Goal: Complete application form: Complete application form

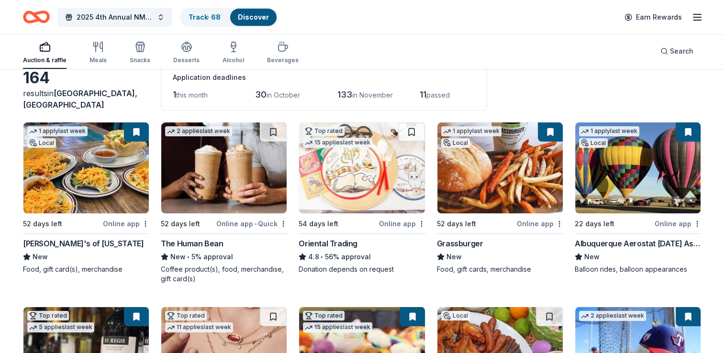
scroll to position [74, 0]
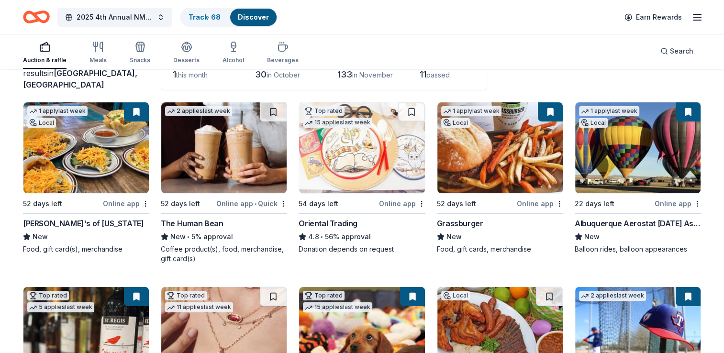
click at [209, 164] on img at bounding box center [223, 147] width 125 height 91
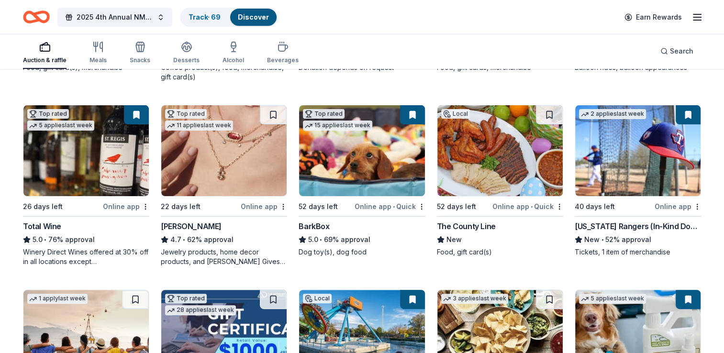
scroll to position [283, 0]
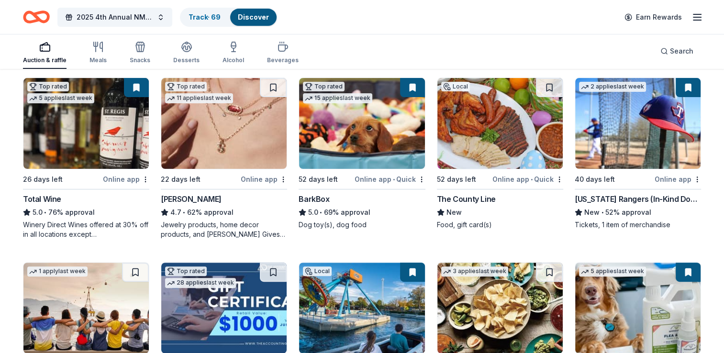
click at [459, 202] on div "The County Line" at bounding box center [466, 198] width 59 height 11
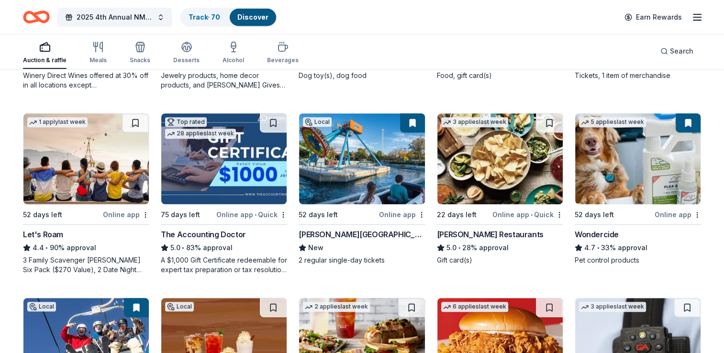
scroll to position [445, 0]
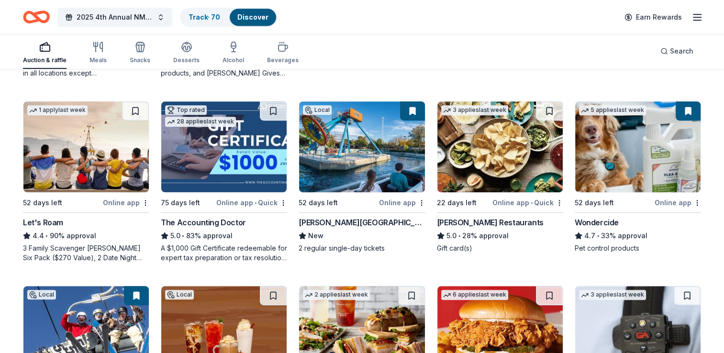
click at [200, 159] on img at bounding box center [223, 146] width 125 height 91
click at [207, 150] on img at bounding box center [223, 146] width 125 height 91
click at [118, 20] on span "2025 4th Annual NMAEYC Snowball Gala" at bounding box center [115, 16] width 77 height 11
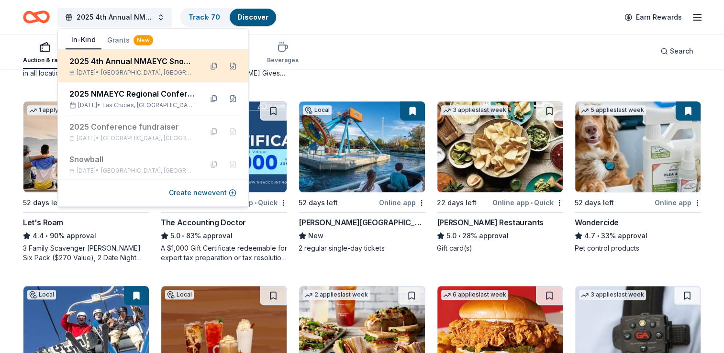
click at [113, 67] on div "2025 4th Annual NMAEYC Snowball Gala Dec 06, 2025 • Albuquerque, NM" at bounding box center [131, 66] width 125 height 21
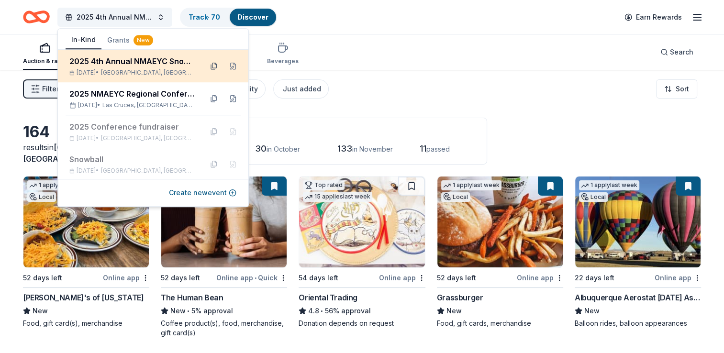
click at [206, 69] on button at bounding box center [213, 65] width 15 height 15
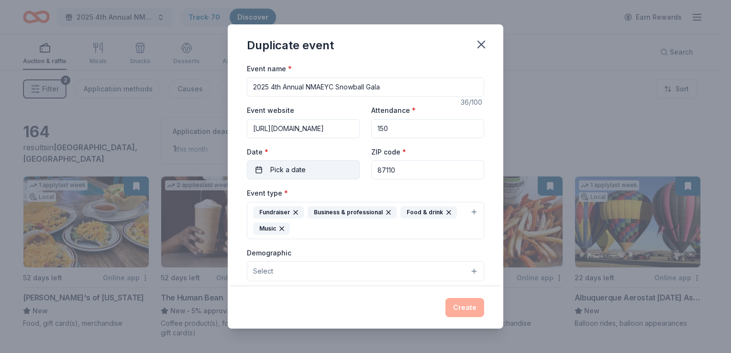
click at [293, 170] on span "Pick a date" at bounding box center [287, 169] width 35 height 11
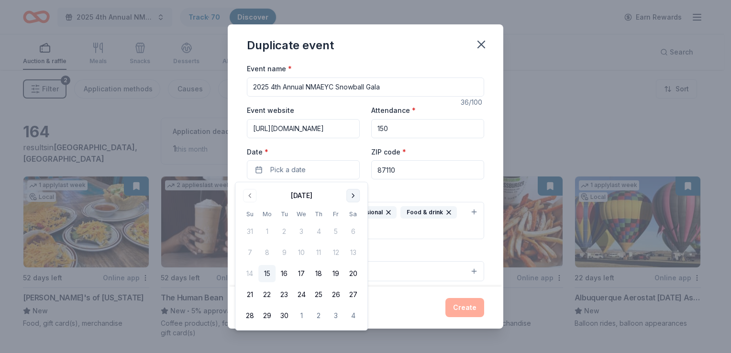
click at [351, 196] on button "Go to next month" at bounding box center [352, 195] width 13 height 13
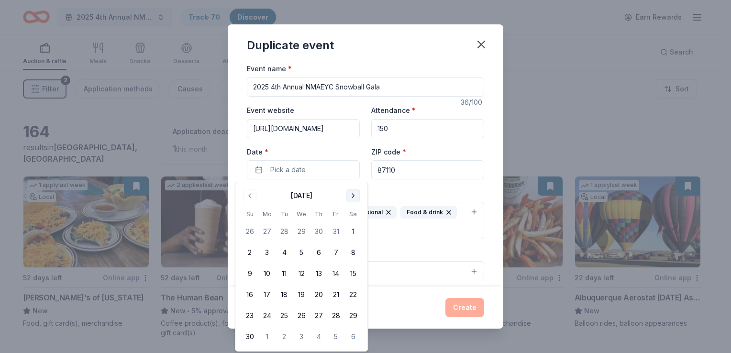
click at [351, 196] on button "Go to next month" at bounding box center [352, 195] width 13 height 13
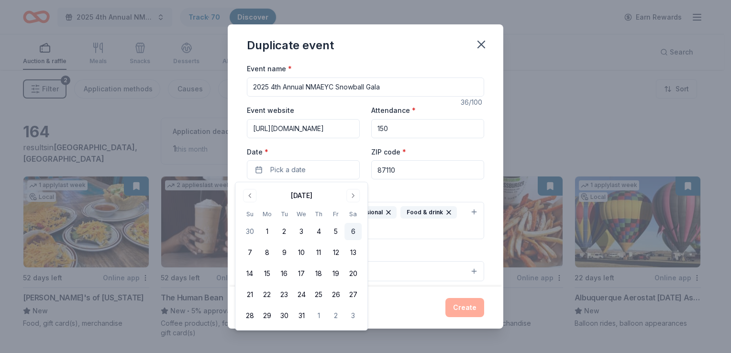
click at [352, 237] on button "6" at bounding box center [353, 231] width 17 height 17
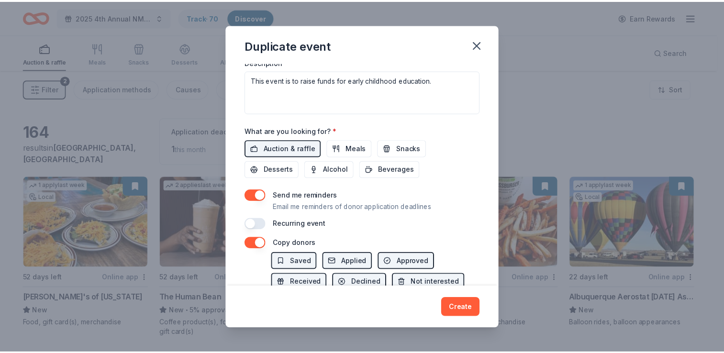
scroll to position [356, 0]
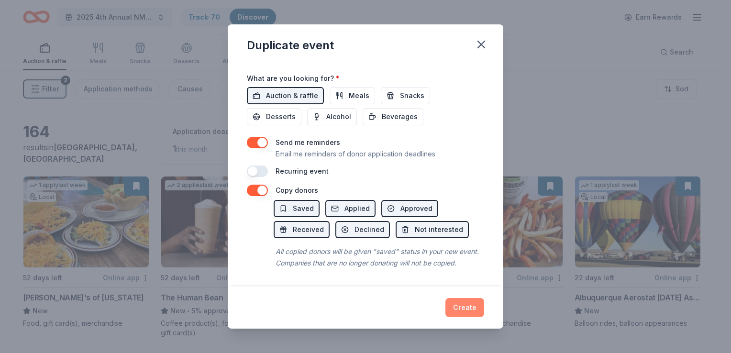
click at [455, 303] on button "Create" at bounding box center [465, 307] width 39 height 19
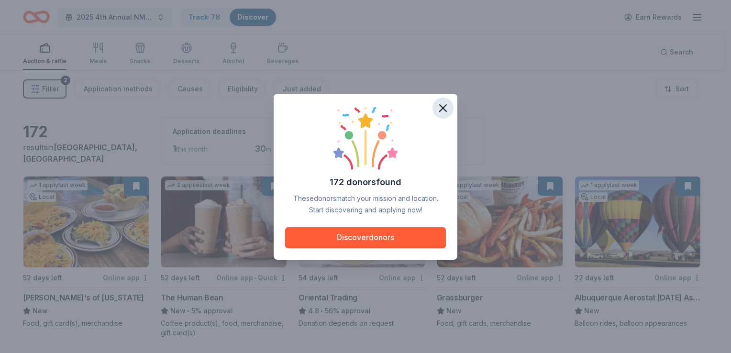
click at [445, 111] on icon "button" at bounding box center [442, 107] width 13 height 13
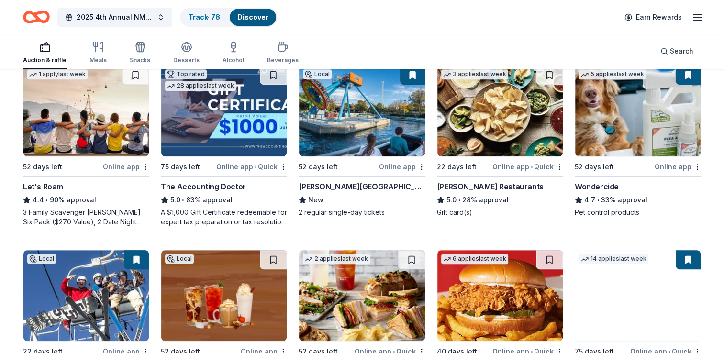
scroll to position [485, 0]
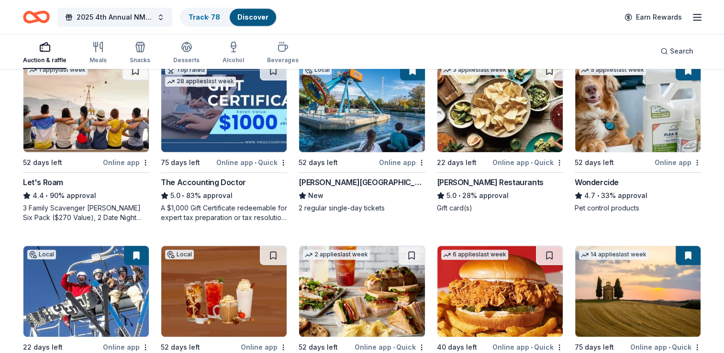
click at [231, 140] on img at bounding box center [223, 106] width 125 height 91
click at [276, 74] on button at bounding box center [273, 70] width 27 height 19
click at [276, 74] on button at bounding box center [274, 70] width 25 height 19
click at [226, 179] on div "The Accounting Doctor" at bounding box center [203, 182] width 85 height 11
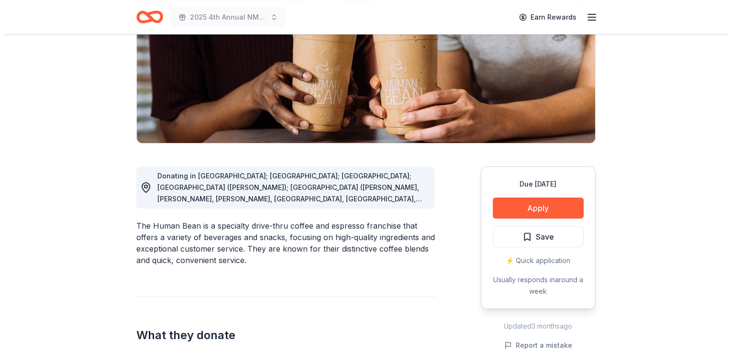
scroll to position [153, 0]
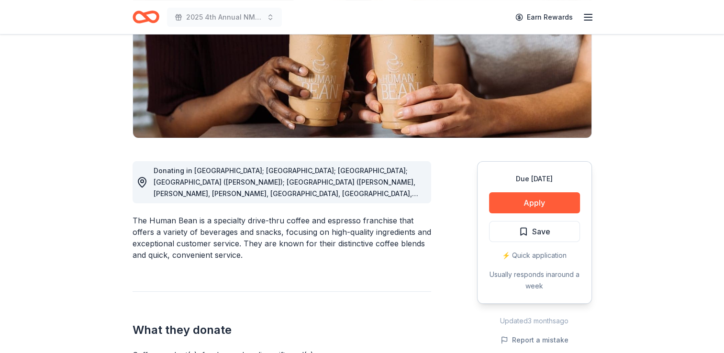
click at [373, 178] on span "Donating in AZ; CA; CO; FL (Marianna); GA (Alpharetta, Columbus, Cummings, Daws…" at bounding box center [286, 274] width 265 height 215
click at [378, 187] on div "Donating in AZ; CA; CO; FL (Marianna); GA (Alpharetta, Columbus, Cummings, Daws…" at bounding box center [289, 182] width 270 height 34
click at [408, 194] on span "Donating in AZ; CA; CO; FL (Marianna); GA (Alpharetta, Columbus, Cummings, Daws…" at bounding box center [286, 274] width 265 height 215
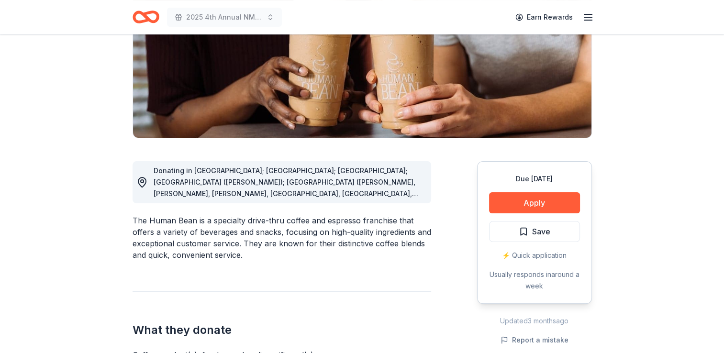
click at [408, 194] on span "Donating in AZ; CA; CO; FL (Marianna); GA (Alpharetta, Columbus, Cummings, Daws…" at bounding box center [286, 274] width 265 height 215
click at [269, 193] on span "Donating in AZ; CA; CO; FL (Marianna); GA (Alpharetta, Columbus, Cummings, Daws…" at bounding box center [286, 274] width 265 height 215
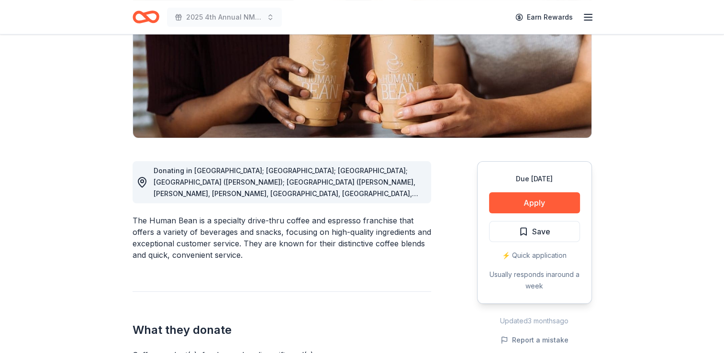
click at [145, 182] on icon at bounding box center [142, 183] width 8 height 10
click at [414, 194] on div "Donating in AZ; CA; CO; FL (Marianna); GA (Alpharetta, Columbus, Cummings, Daws…" at bounding box center [289, 182] width 270 height 34
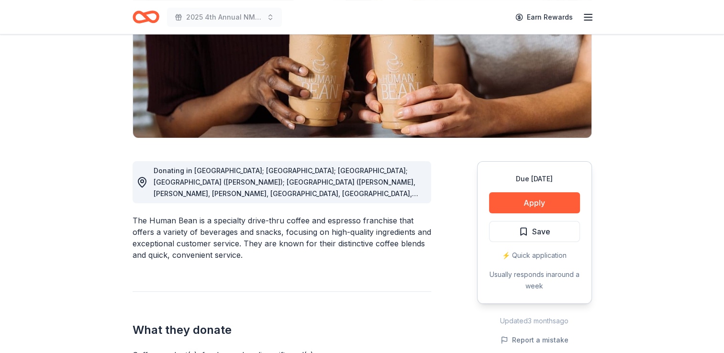
click at [414, 194] on div "Donating in AZ; CA; CO; FL (Marianna); GA (Alpharetta, Columbus, Cummings, Daws…" at bounding box center [289, 182] width 270 height 34
click at [542, 206] on button "Apply" at bounding box center [534, 202] width 91 height 21
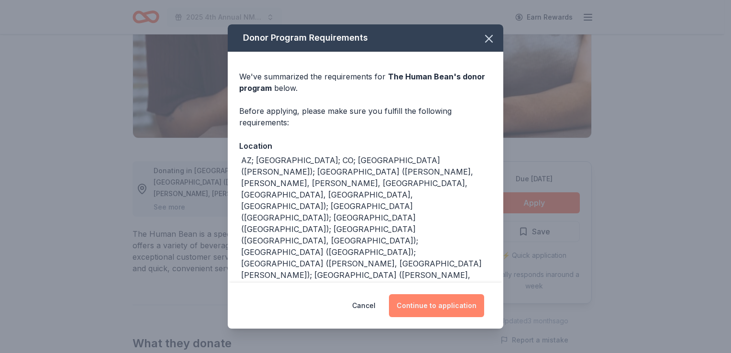
click at [440, 307] on button "Continue to application" at bounding box center [436, 305] width 95 height 23
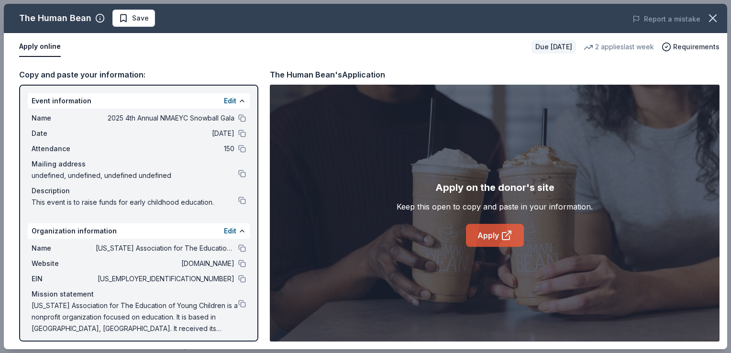
click at [489, 238] on link "Apply" at bounding box center [495, 235] width 58 height 23
click at [143, 24] on button "Save" at bounding box center [133, 18] width 43 height 17
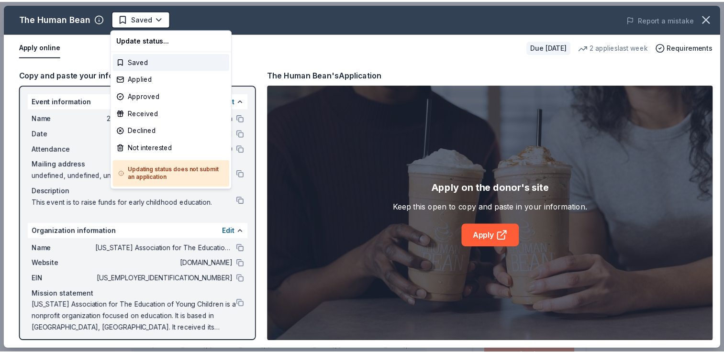
scroll to position [0, 0]
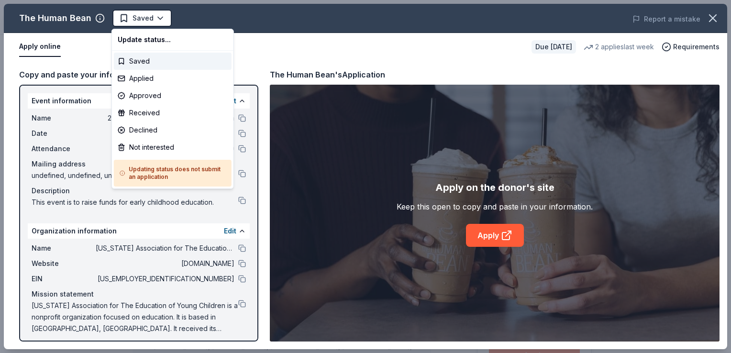
click at [143, 24] on html "2025 4th Annual NMAEYC Snowball Gala Earn Rewards Due in 52 days Share The Huma…" at bounding box center [365, 176] width 731 height 353
click at [140, 79] on div "Applied" at bounding box center [173, 78] width 118 height 17
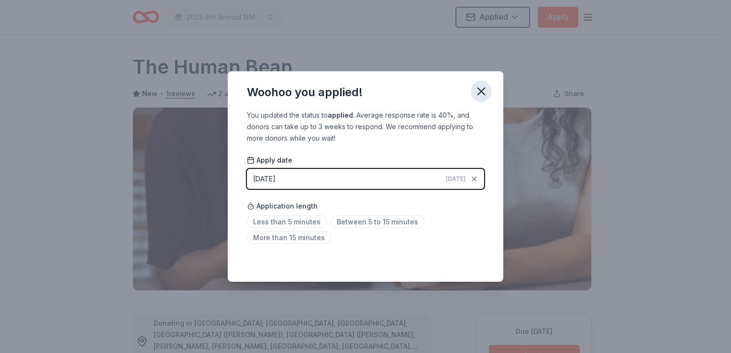
click at [482, 92] on icon "button" at bounding box center [481, 91] width 13 height 13
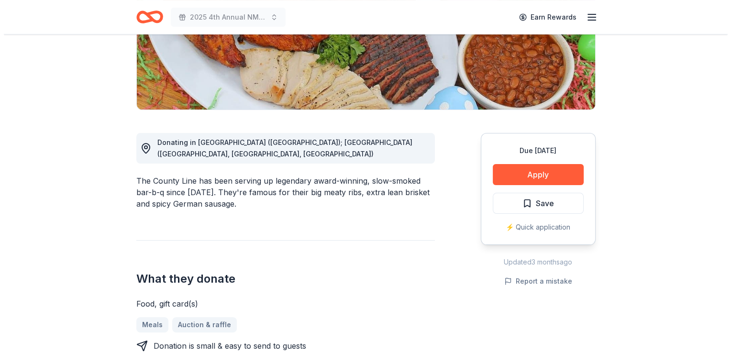
scroll to position [186, 0]
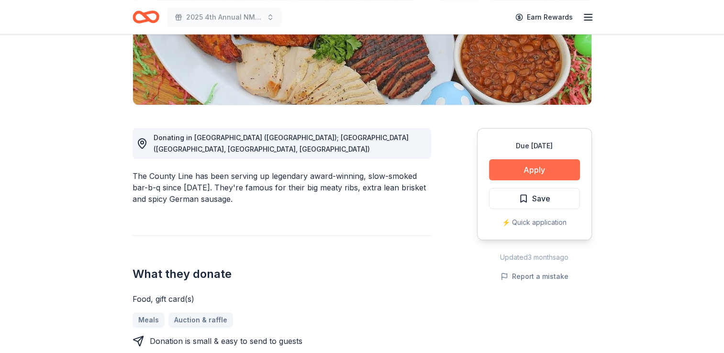
click at [523, 166] on button "Apply" at bounding box center [534, 169] width 91 height 21
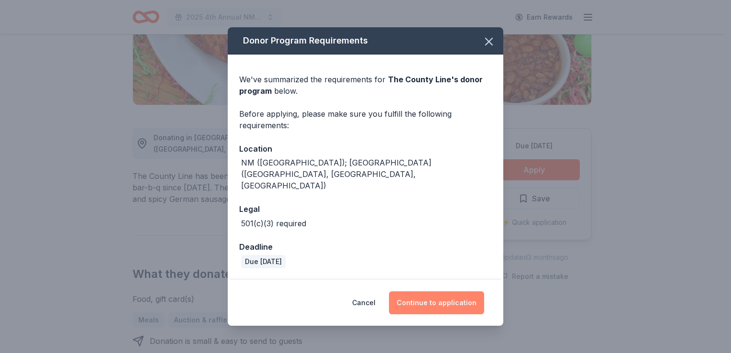
click at [424, 293] on button "Continue to application" at bounding box center [436, 302] width 95 height 23
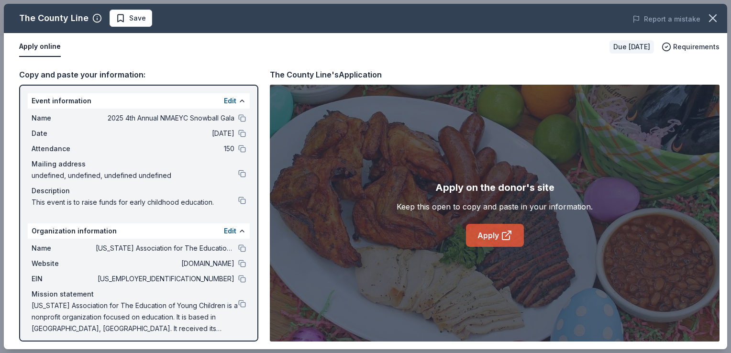
click at [486, 238] on link "Apply" at bounding box center [495, 235] width 58 height 23
click at [131, 25] on button "Save" at bounding box center [131, 18] width 43 height 17
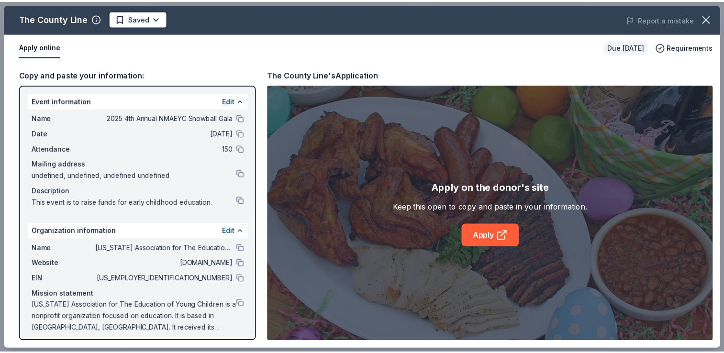
scroll to position [0, 0]
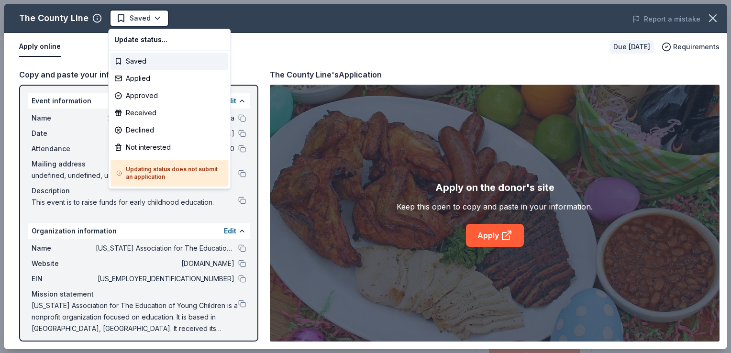
click at [131, 25] on html "2025 4th Annual NMAEYC Snowball Gala Saved Apply Due in 52 days Share The Count…" at bounding box center [365, 176] width 731 height 353
click at [132, 78] on div "Applied" at bounding box center [170, 78] width 118 height 17
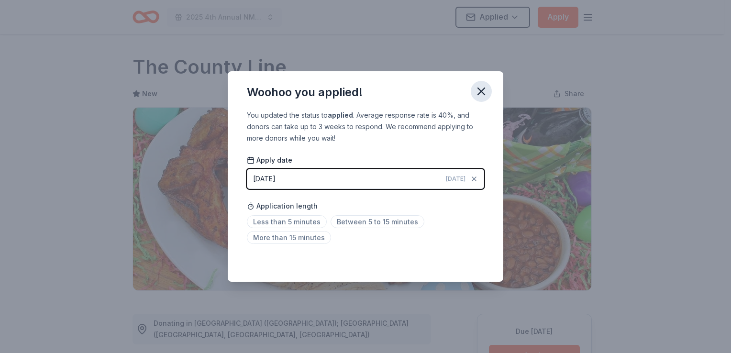
click at [484, 94] on icon "button" at bounding box center [481, 91] width 7 height 7
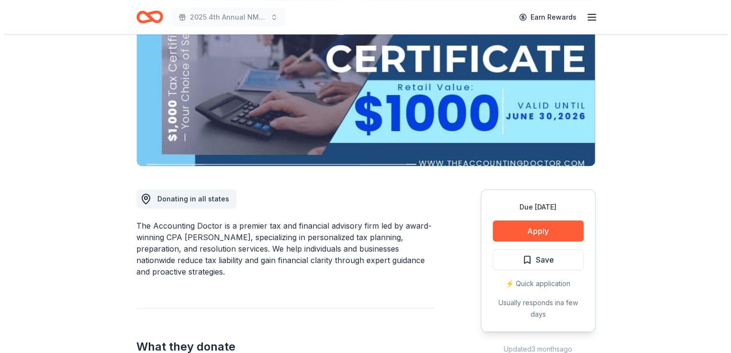
scroll to position [150, 0]
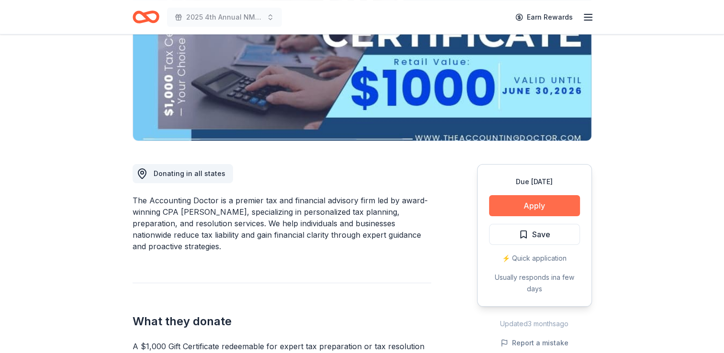
click at [521, 207] on button "Apply" at bounding box center [534, 205] width 91 height 21
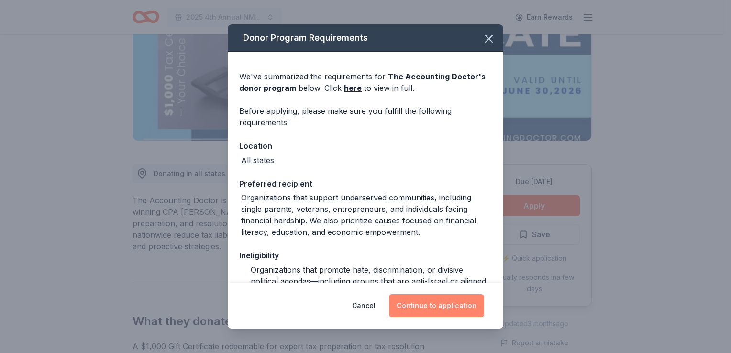
click at [427, 308] on button "Continue to application" at bounding box center [436, 305] width 95 height 23
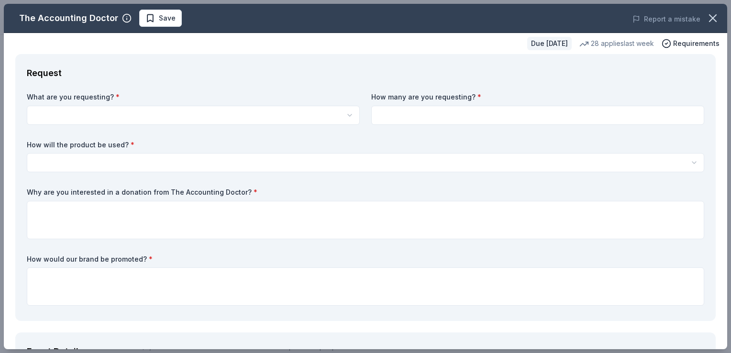
scroll to position [0, 0]
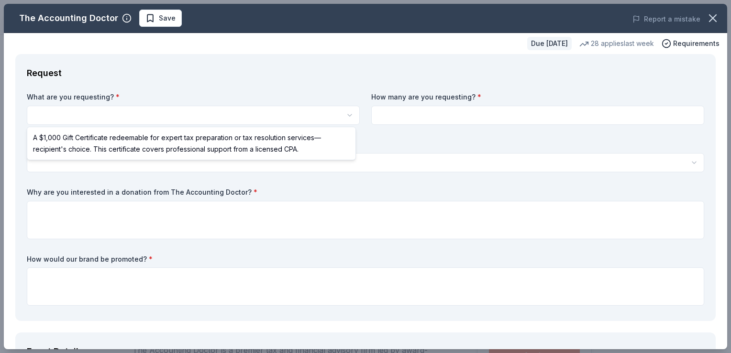
click at [103, 117] on html "2025 4th Annual NMAEYC Snowball Gala Save Apply Due in 75 days Share The Accoun…" at bounding box center [365, 176] width 731 height 353
select select "A $1,000 Gift Certificate redeemable for expert tax preparation or tax resoluti…"
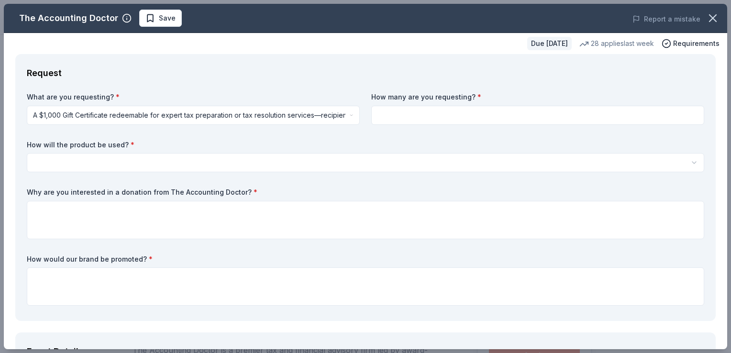
click at [399, 119] on input at bounding box center [537, 115] width 333 height 19
type input "1"
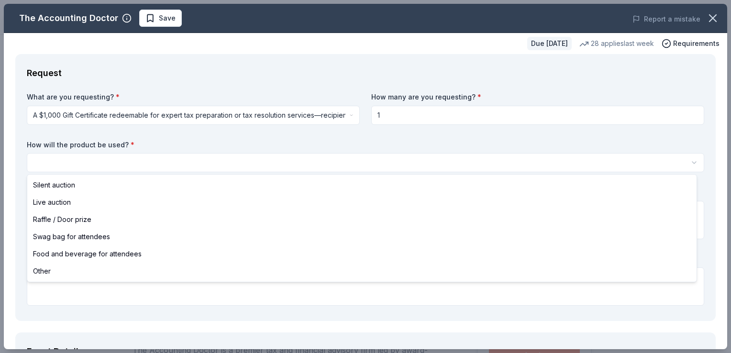
click at [225, 162] on html "2025 4th Annual NMAEYC Snowball Gala Save Apply Due in 75 days Share The Accoun…" at bounding box center [365, 176] width 731 height 353
select select "silentAuction"
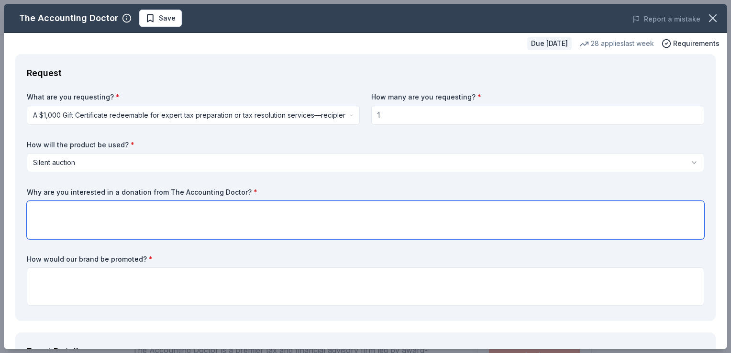
click at [124, 215] on textarea at bounding box center [366, 220] width 678 height 38
drag, startPoint x: 261, startPoint y: 189, endPoint x: 172, endPoint y: 180, distance: 89.4
click at [172, 180] on div "What are you requesting? * A $1,000 Gift Certificate redeemable for expert tax …" at bounding box center [366, 200] width 678 height 217
drag, startPoint x: 27, startPoint y: 193, endPoint x: 96, endPoint y: 205, distance: 70.4
click at [96, 205] on div "Why are you interested in a donation from The Accounting Doctor? *" at bounding box center [366, 214] width 678 height 52
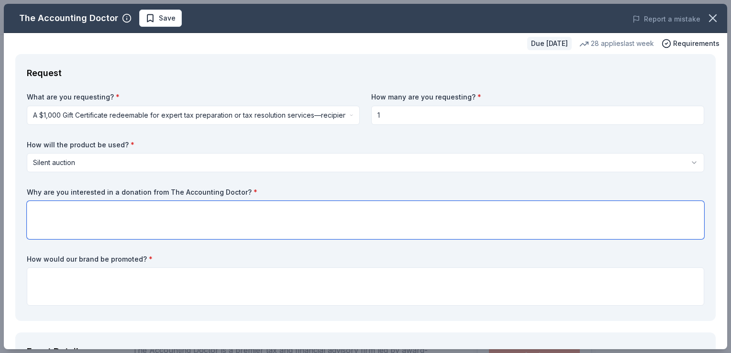
click at [81, 215] on textarea at bounding box center [366, 220] width 678 height 38
paste textarea "We are interested in a donation from The Accounting Doctor because professional…"
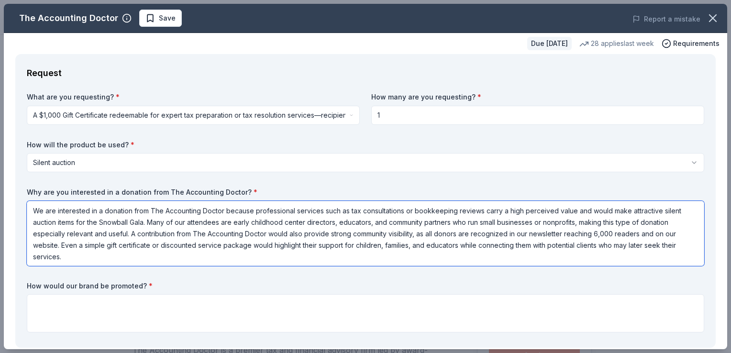
type textarea "We are interested in a donation from The Accounting Doctor because professional…"
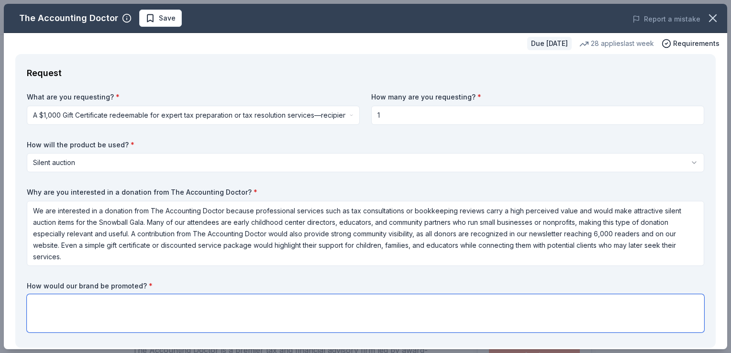
click at [119, 311] on textarea at bounding box center [366, 313] width 678 height 38
paste textarea "The Accounting Doctor’s brand would be promoted at the Snowball Gala through a …"
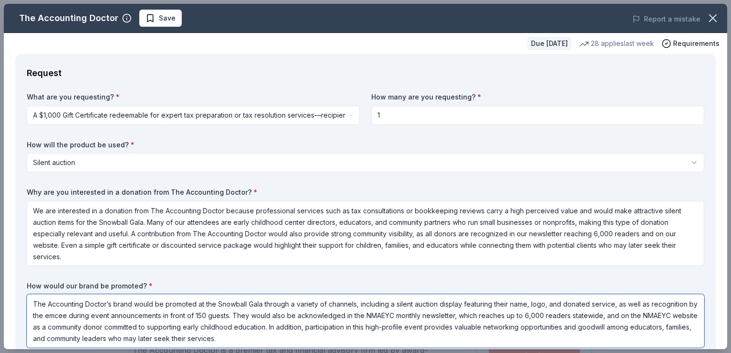
type textarea "The Accounting Doctor’s brand would be promoted at the Snowball Gala through a …"
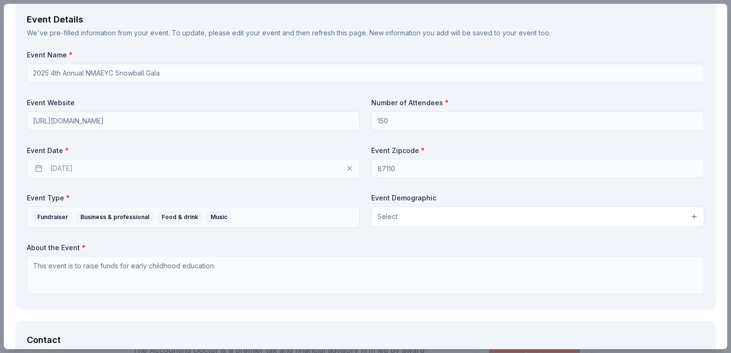
scroll to position [400, 0]
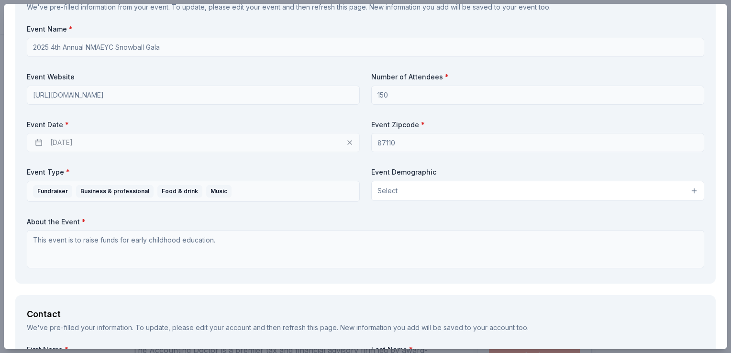
click at [64, 142] on div "12/05/2025" at bounding box center [193, 142] width 333 height 19
click at [35, 144] on div "12/05/2025" at bounding box center [193, 142] width 333 height 19
click at [80, 149] on div "12/05/2025" at bounding box center [193, 142] width 333 height 19
click at [103, 141] on div "12/05/2025" at bounding box center [193, 142] width 333 height 19
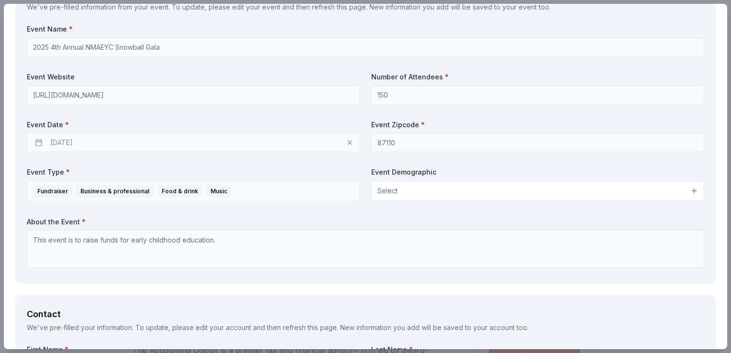
click at [103, 141] on div "12/05/2025" at bounding box center [193, 142] width 333 height 19
click at [345, 143] on div "12/05/2025" at bounding box center [193, 142] width 333 height 19
click at [215, 143] on div "12/05/2025" at bounding box center [193, 142] width 333 height 19
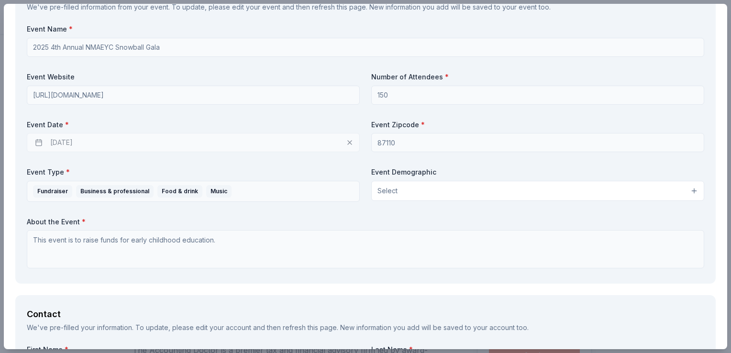
click at [215, 143] on div "12/05/2025" at bounding box center [193, 142] width 333 height 19
drag, startPoint x: 42, startPoint y: 141, endPoint x: 34, endPoint y: 145, distance: 8.4
click at [34, 145] on div "12/05/2025" at bounding box center [193, 142] width 333 height 19
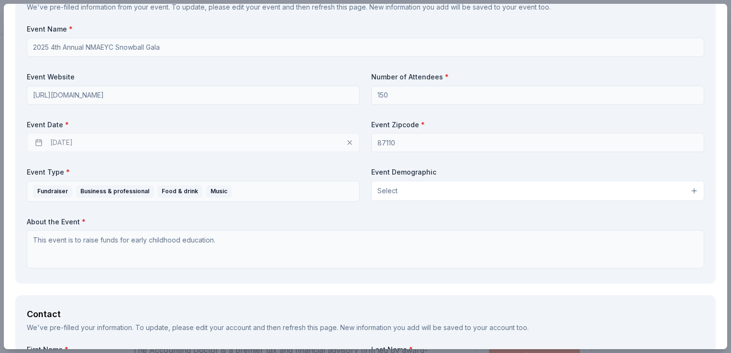
click at [34, 145] on div "12/05/2025" at bounding box center [193, 142] width 333 height 19
click at [63, 141] on div "12/05/2025" at bounding box center [193, 142] width 333 height 19
drag, startPoint x: 63, startPoint y: 141, endPoint x: 34, endPoint y: 143, distance: 28.8
click at [34, 143] on div "12/05/2025" at bounding box center [193, 142] width 333 height 19
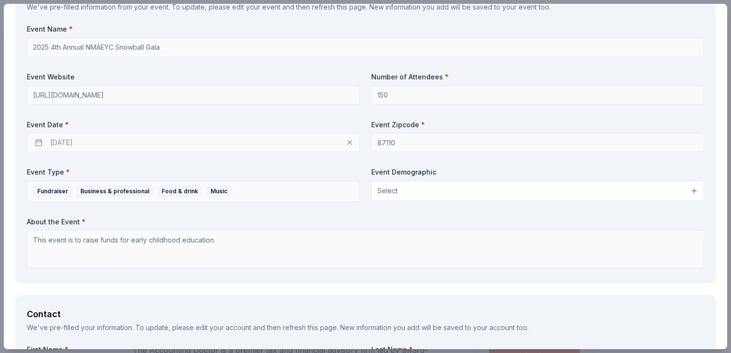
click at [34, 143] on div "12/05/2025" at bounding box center [193, 142] width 333 height 19
click at [346, 143] on div "12/05/2025" at bounding box center [193, 142] width 333 height 19
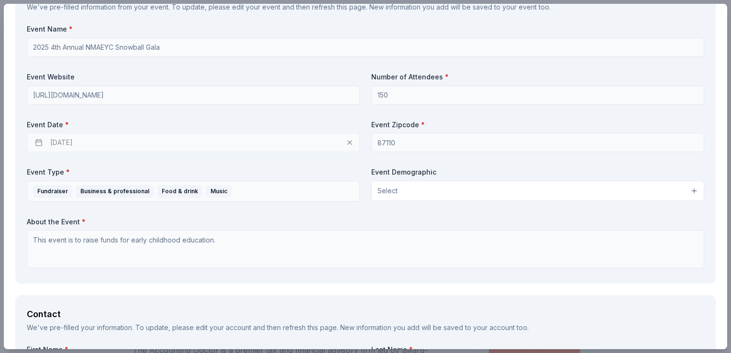
click at [346, 143] on div "12/05/2025" at bounding box center [193, 142] width 333 height 19
click at [345, 141] on div "12/05/2025" at bounding box center [193, 142] width 333 height 19
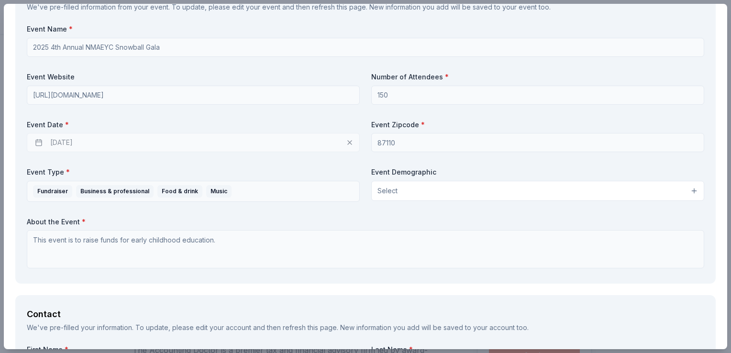
click at [345, 141] on div "12/05/2025" at bounding box center [193, 142] width 333 height 19
click at [346, 141] on div "12/05/2025" at bounding box center [193, 142] width 333 height 19
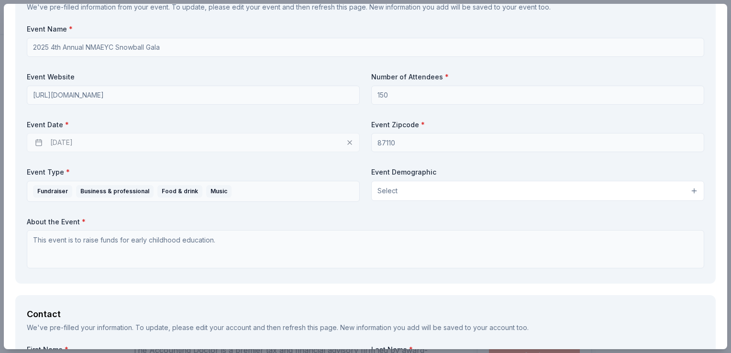
click at [346, 141] on div "12/05/2025" at bounding box center [193, 142] width 333 height 19
click at [40, 142] on div "12/05/2025" at bounding box center [193, 142] width 333 height 19
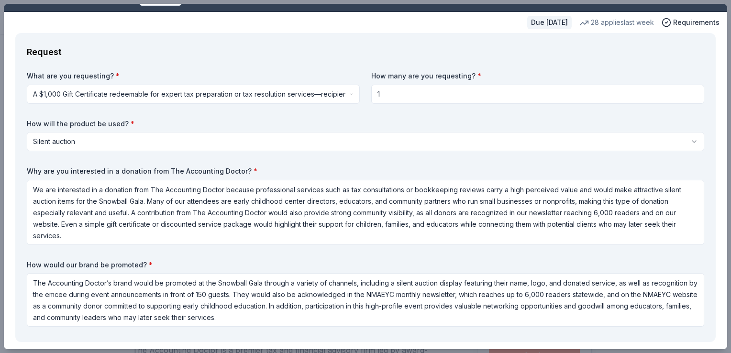
scroll to position [0, 0]
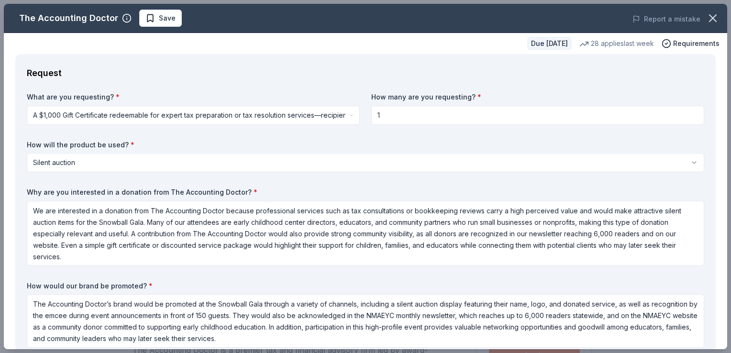
drag, startPoint x: 727, startPoint y: 64, endPoint x: 710, endPoint y: 97, distance: 37.2
click at [710, 97] on div "The Accounting Doctor Save Report a mistake Due in 75 days 28 applies last week…" at bounding box center [365, 176] width 731 height 353
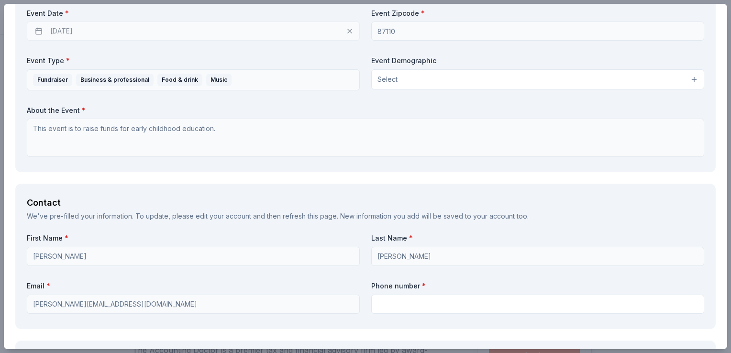
scroll to position [514, 0]
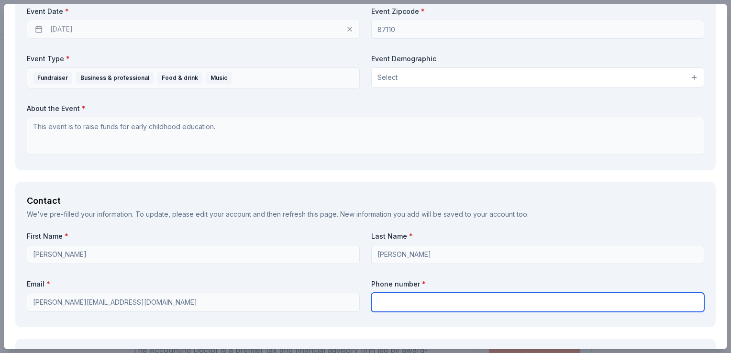
click at [419, 299] on input "text" at bounding box center [537, 302] width 333 height 19
type input "5052645464"
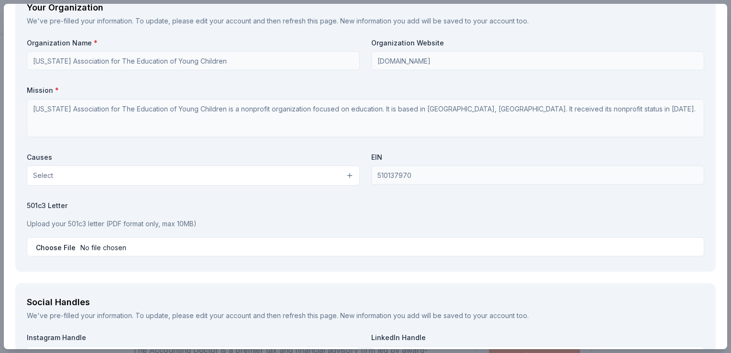
scroll to position [888, 0]
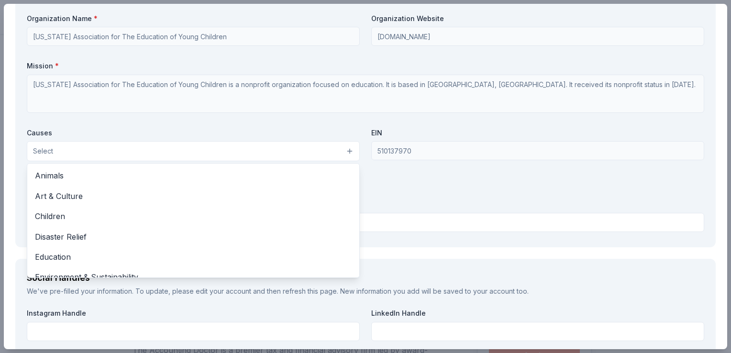
click at [347, 152] on button "Select" at bounding box center [193, 151] width 333 height 20
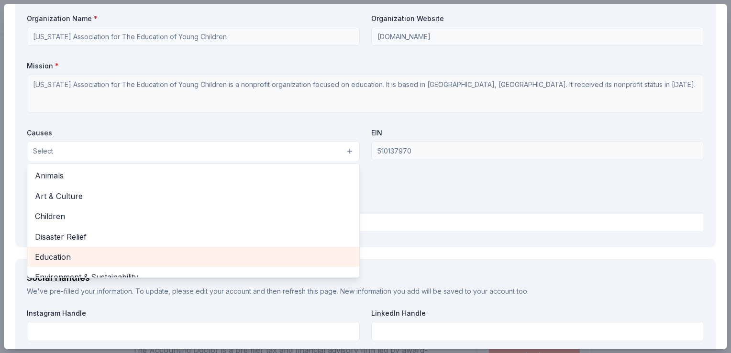
click at [279, 261] on span "Education" at bounding box center [193, 257] width 317 height 12
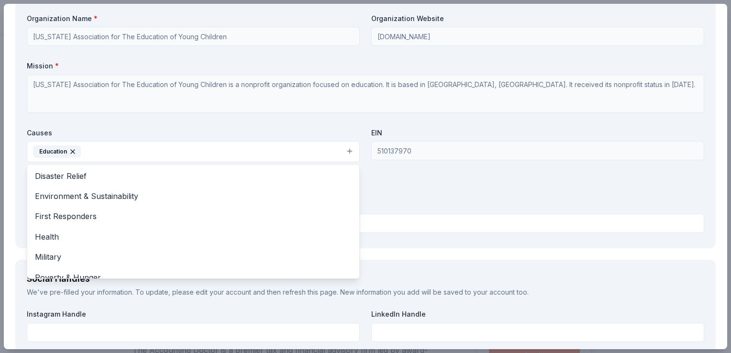
scroll to position [113, 0]
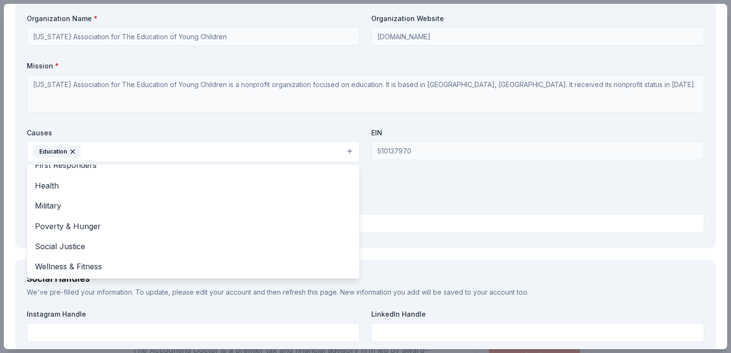
click at [441, 198] on div "Organization Name * New Mexico Association for The Education of Young Children …" at bounding box center [366, 125] width 678 height 223
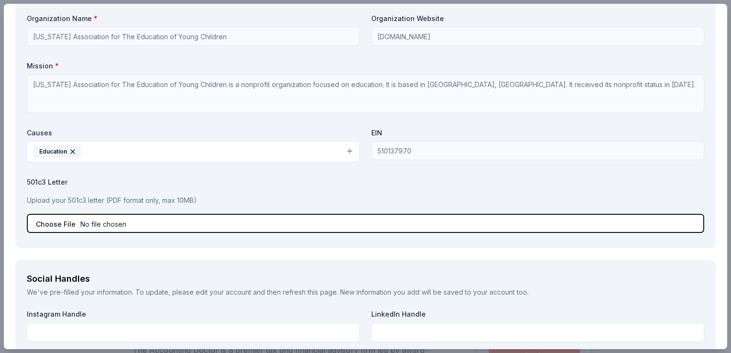
click at [185, 220] on input "file" at bounding box center [366, 223] width 678 height 19
type input "C:\fakepath\IRS determiniation leter.pdf"
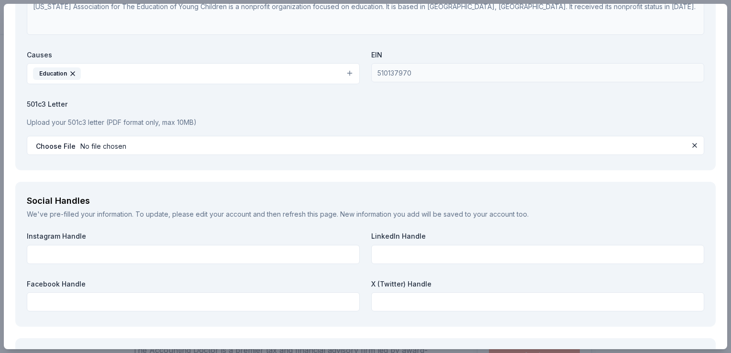
scroll to position [1035, 0]
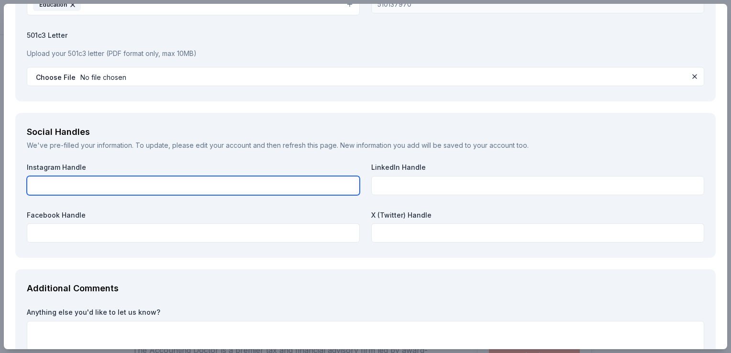
click at [159, 185] on input "text" at bounding box center [193, 185] width 333 height 19
type input "www.instagram.com/nmaeyc"
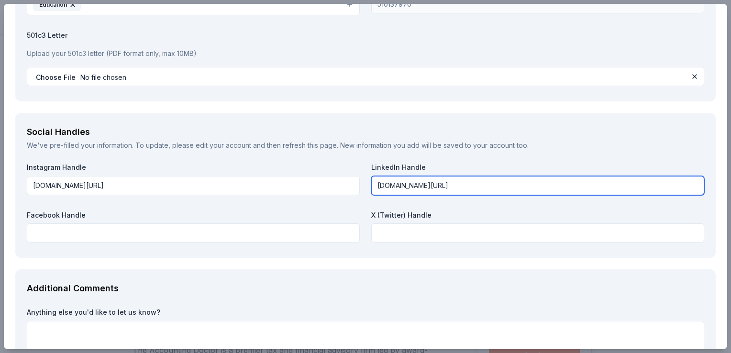
type input "www.linkedin.com/nmaeyc"
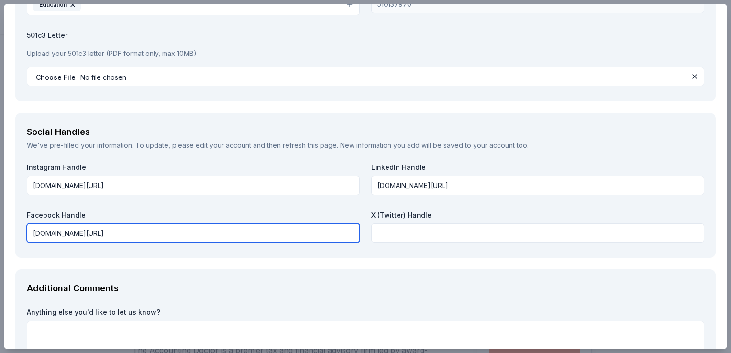
type input "www.facebook.com/nmaeyc"
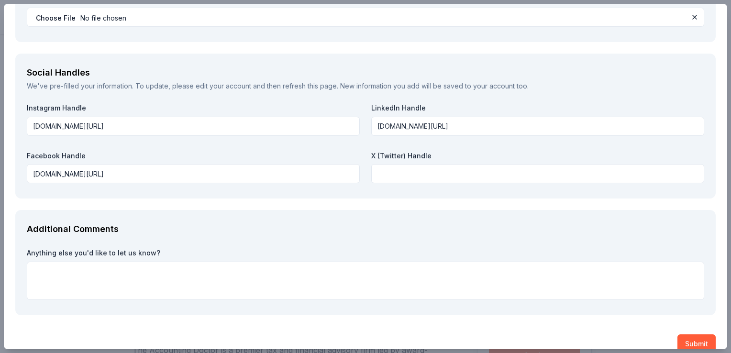
scroll to position [1109, 0]
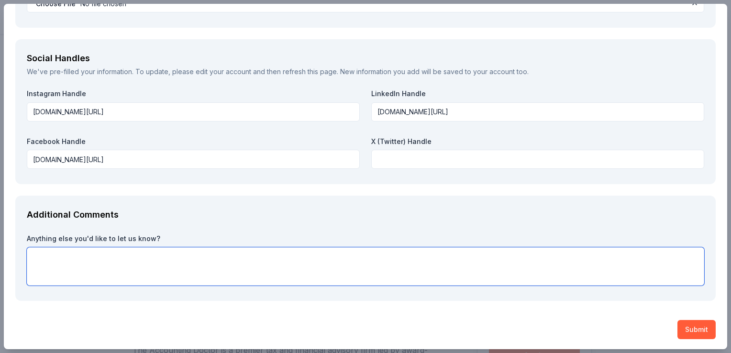
click at [113, 270] on textarea at bounding box center [366, 266] width 678 height 38
paste textarea "The Snowball Gala offers donors the opportunity to connect with an audience of …"
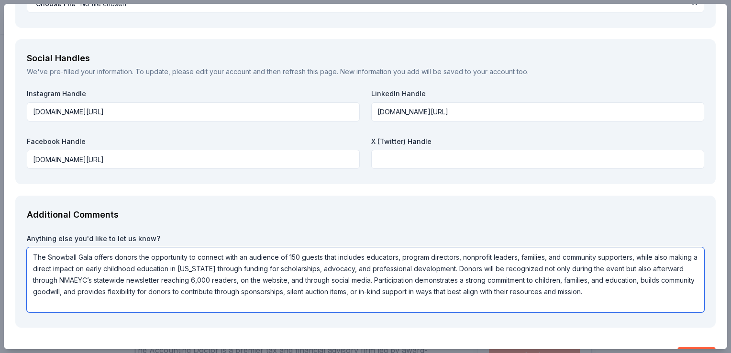
type textarea "The Snowball Gala offers donors the opportunity to connect with an audience of …"
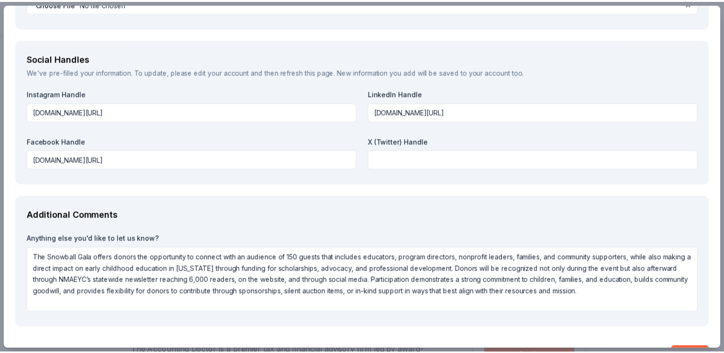
scroll to position [1136, 0]
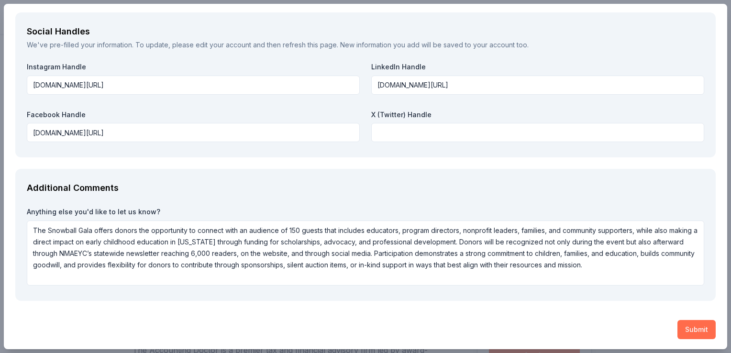
click at [692, 326] on button "Submit" at bounding box center [697, 329] width 38 height 19
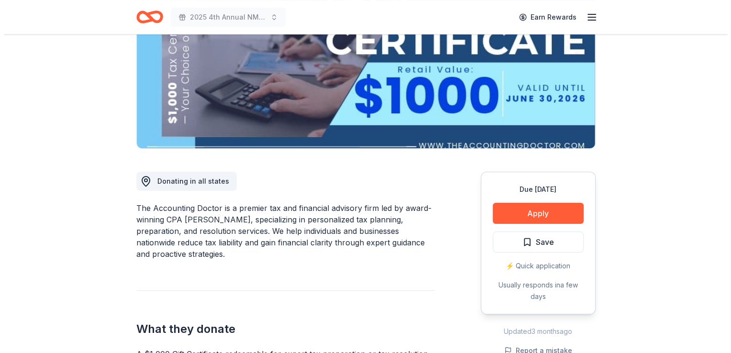
scroll to position [162, 0]
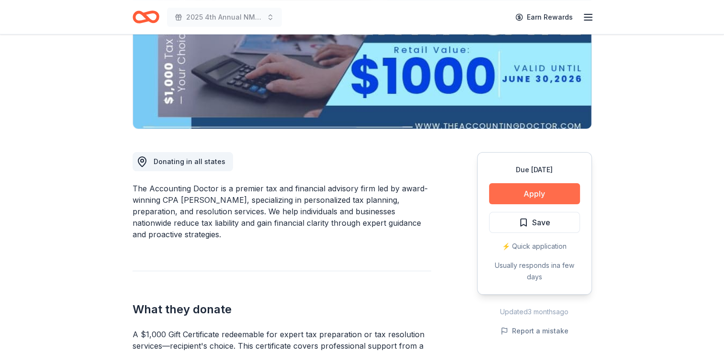
click at [537, 196] on button "Apply" at bounding box center [534, 193] width 91 height 21
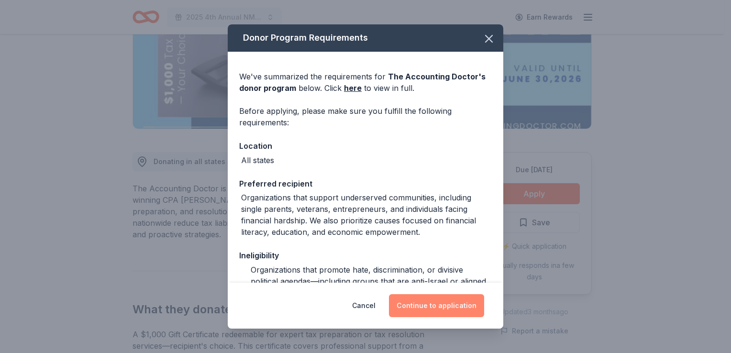
click at [408, 309] on button "Continue to application" at bounding box center [436, 305] width 95 height 23
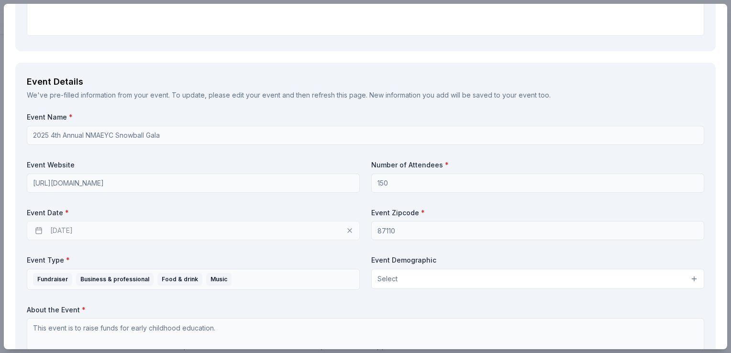
scroll to position [108, 0]
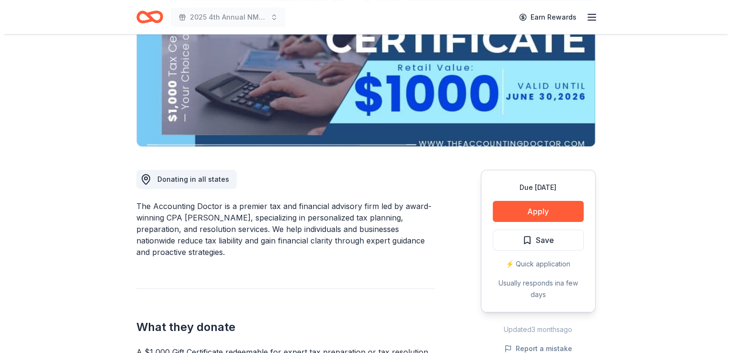
scroll to position [173, 0]
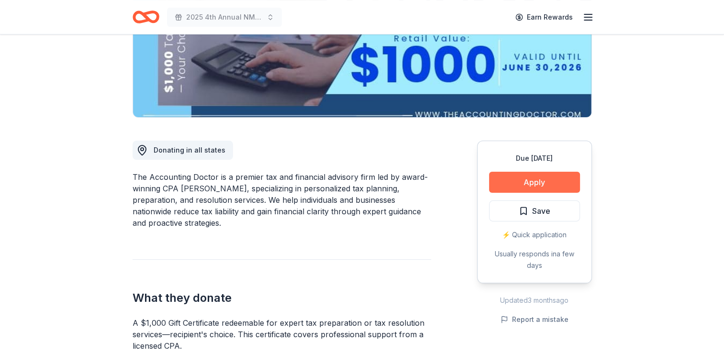
click at [510, 180] on button "Apply" at bounding box center [534, 182] width 91 height 21
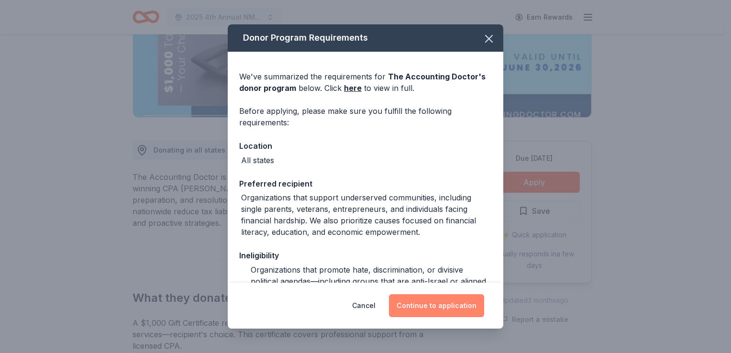
click at [431, 306] on button "Continue to application" at bounding box center [436, 305] width 95 height 23
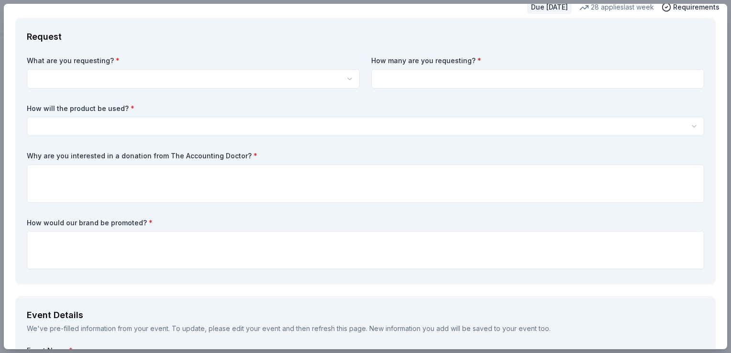
scroll to position [0, 0]
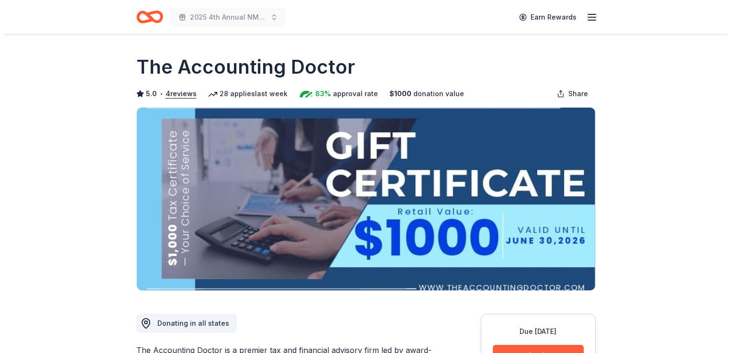
scroll to position [235, 0]
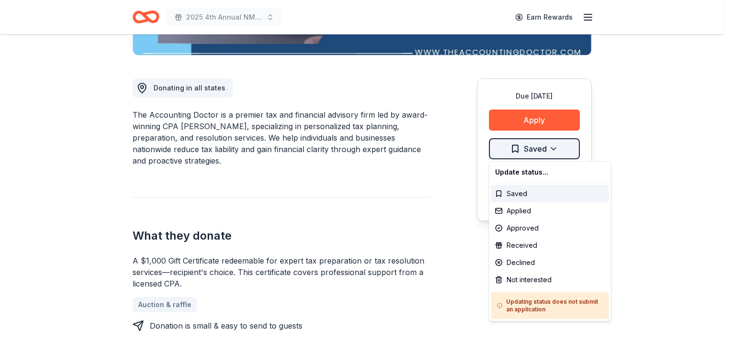
click at [521, 212] on div "Applied" at bounding box center [550, 210] width 118 height 17
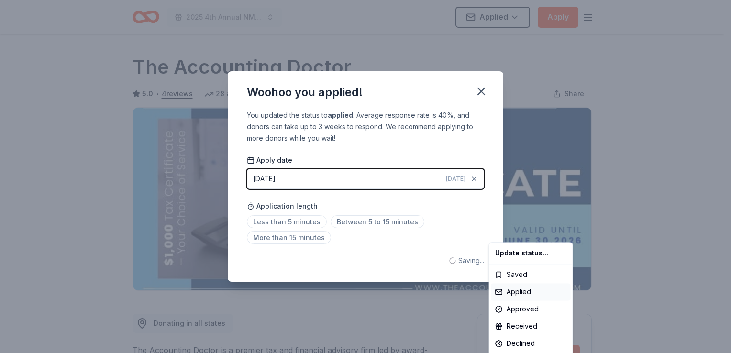
scroll to position [0, 0]
click at [480, 89] on html "2025 4th Annual NMAEYC Snowball Gala Applied Apply Due [DATE] Share The Account…" at bounding box center [365, 176] width 731 height 353
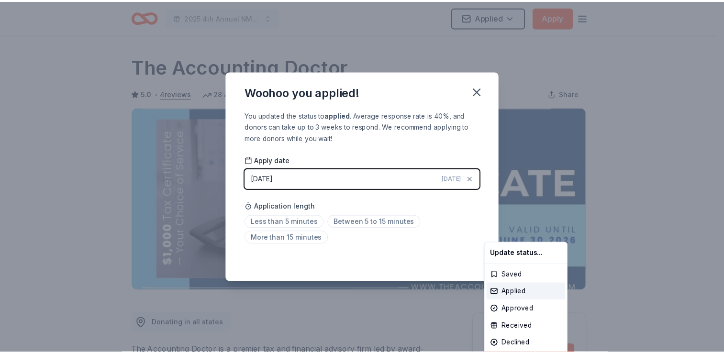
scroll to position [207, 0]
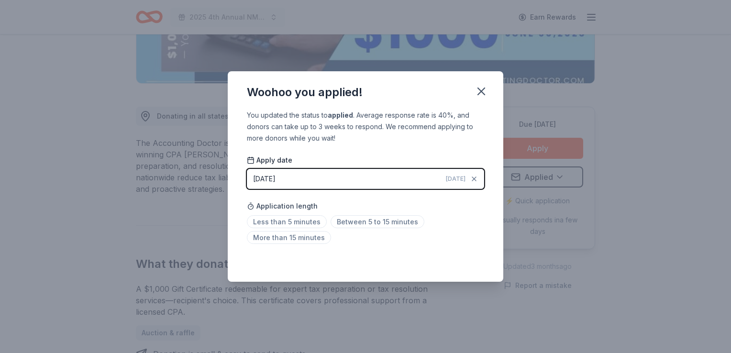
click at [480, 89] on icon "button" at bounding box center [481, 91] width 13 height 13
